Goal: Transaction & Acquisition: Purchase product/service

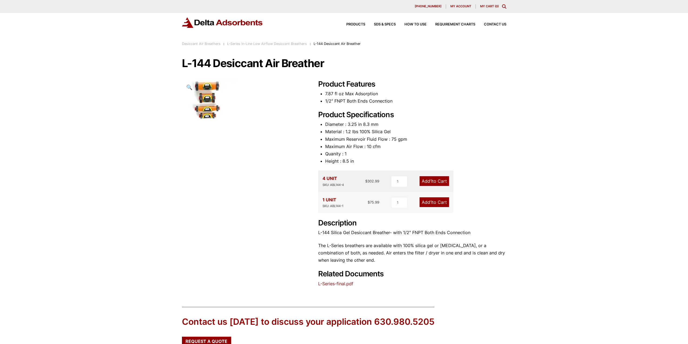
click at [214, 88] on img at bounding box center [209, 100] width 54 height 41
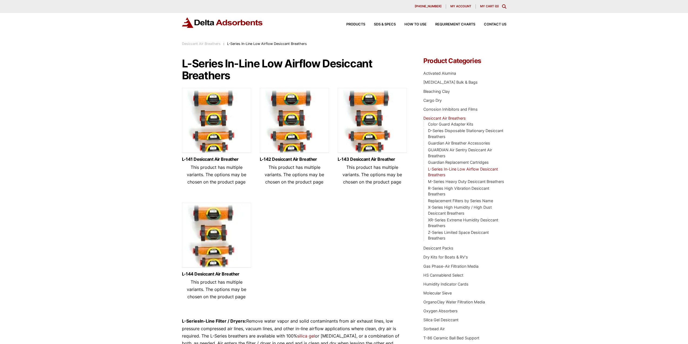
click at [360, 122] on img at bounding box center [372, 122] width 69 height 68
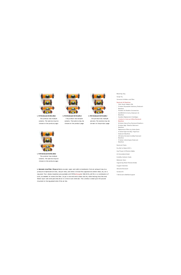
scroll to position [87, 0]
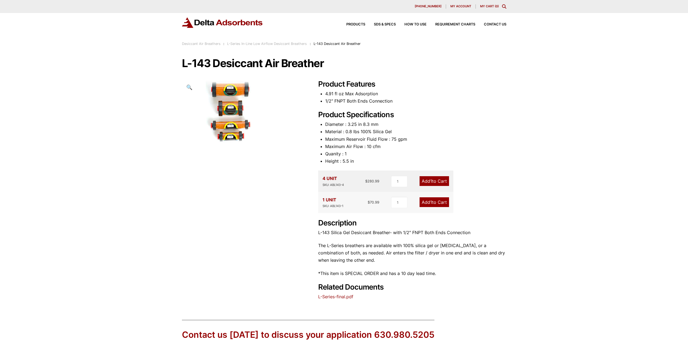
click at [232, 110] on img at bounding box center [233, 112] width 103 height 64
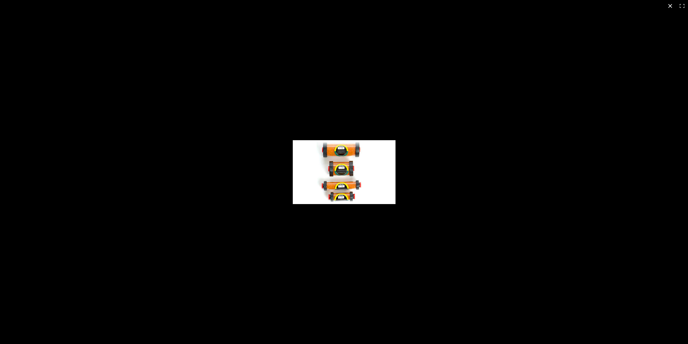
click at [347, 248] on div "Full screen image" at bounding box center [344, 172] width 688 height 344
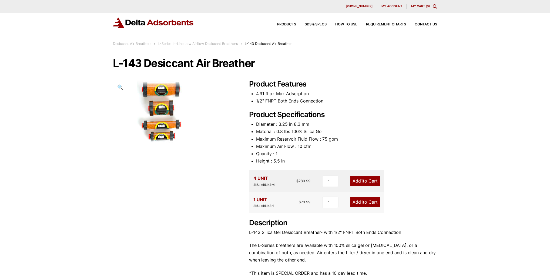
click at [148, 109] on img at bounding box center [164, 112] width 103 height 64
